Goal: Participate in discussion: Engage in conversation with other users on a specific topic

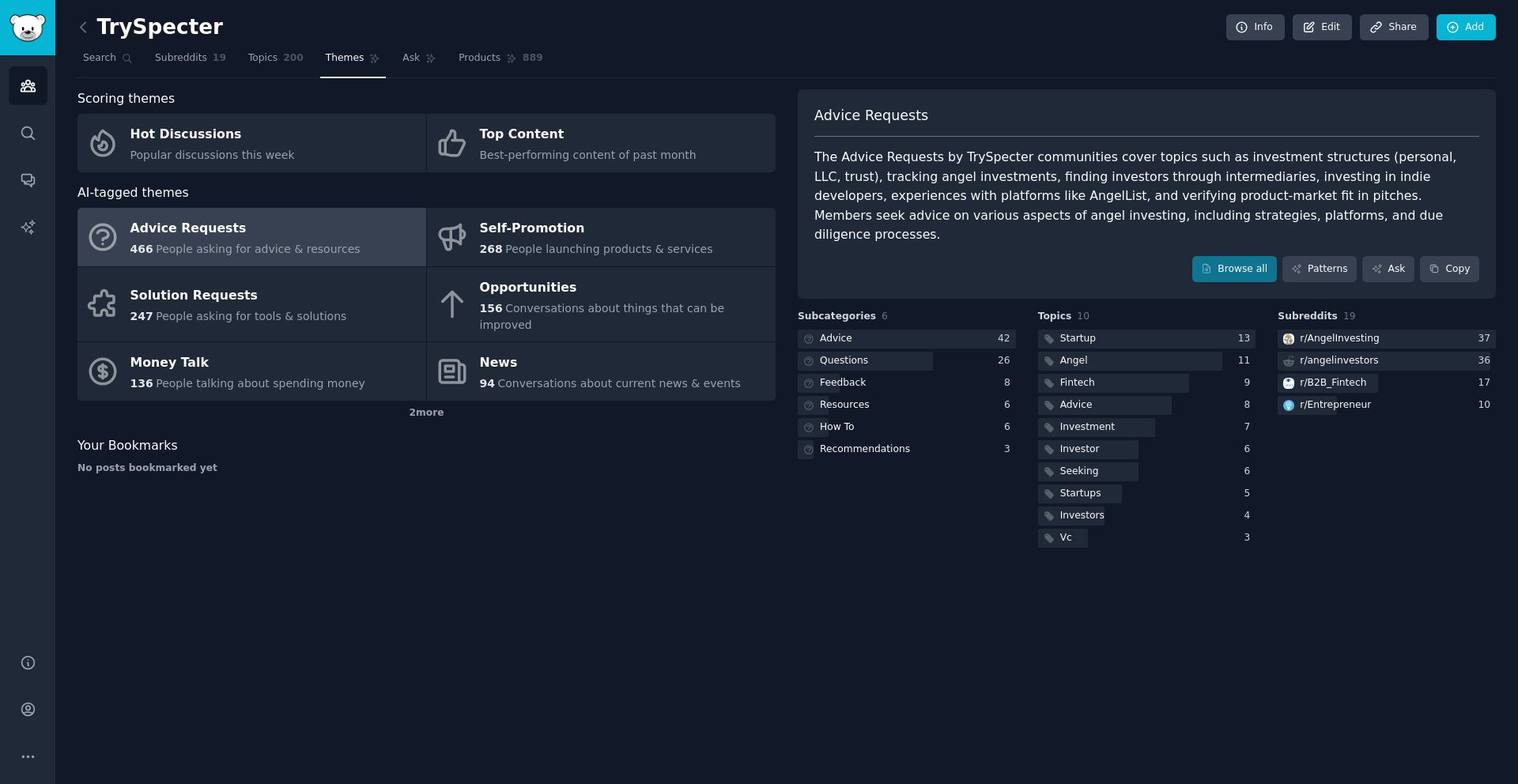
click at [151, 241] on div "466 People asking for advice & resources" at bounding box center [245, 248] width 230 height 16
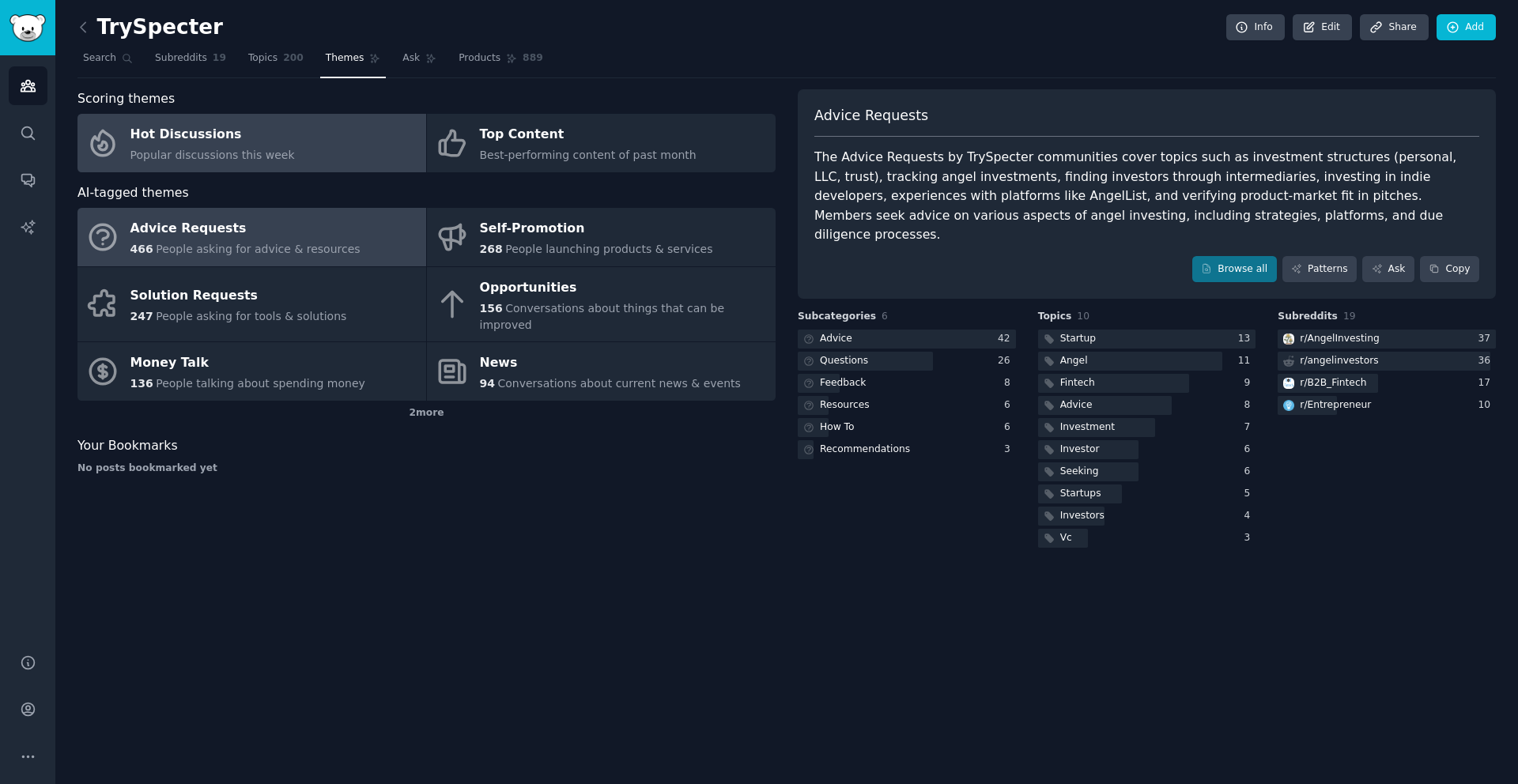
click at [190, 135] on div "Hot Discussions" at bounding box center [212, 135] width 165 height 25
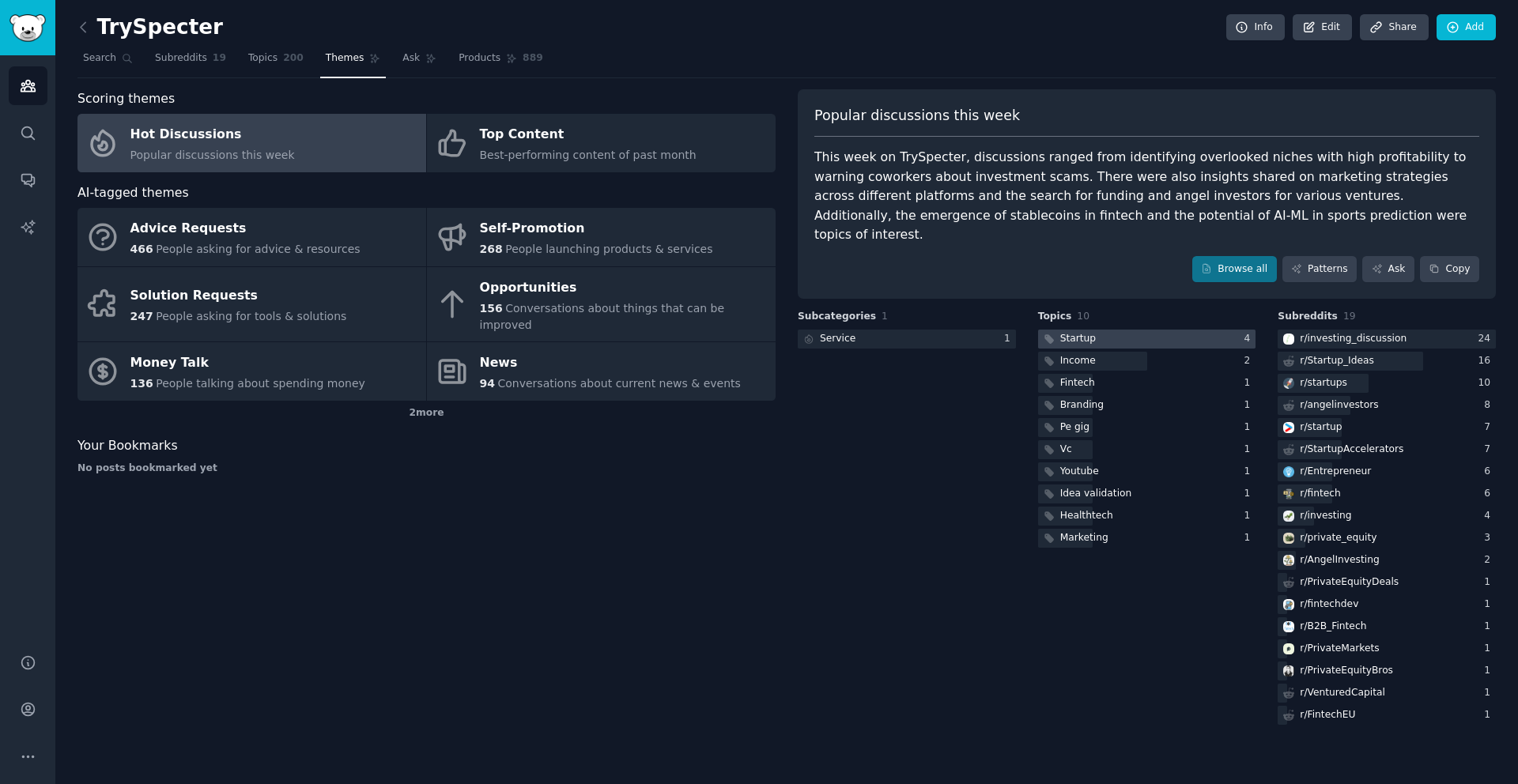
click at [1145, 329] on div at bounding box center [1147, 339] width 219 height 20
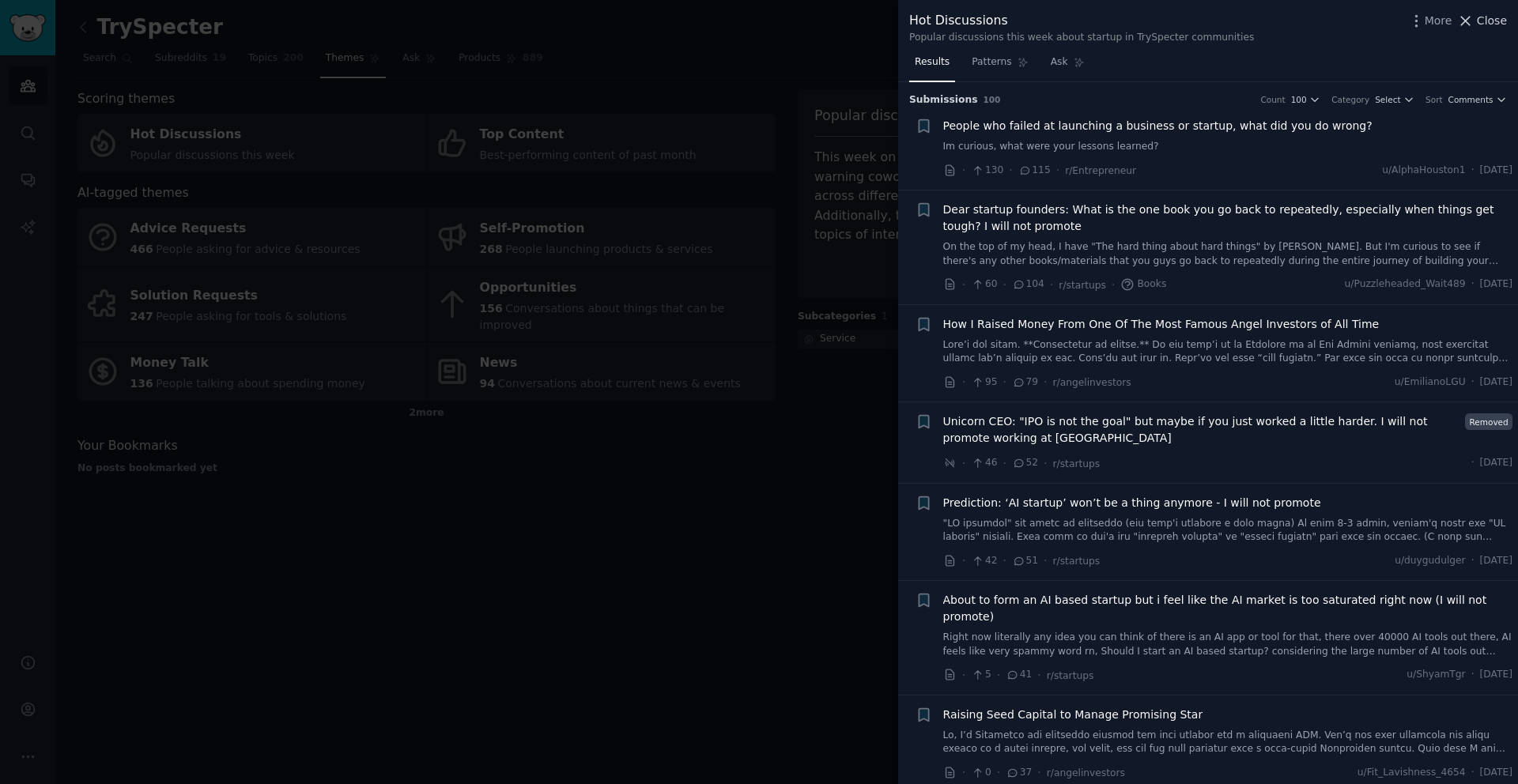
click at [1480, 26] on span "Close" at bounding box center [1491, 20] width 30 height 16
